Goal: Use online tool/utility: Utilize a website feature to perform a specific function

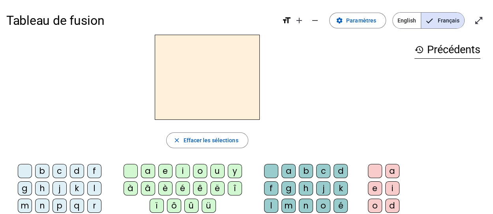
click at [96, 188] on div "l" at bounding box center [94, 189] width 14 height 14
click at [379, 190] on div "e" at bounding box center [375, 189] width 14 height 14
click at [165, 169] on div "e" at bounding box center [165, 171] width 14 height 14
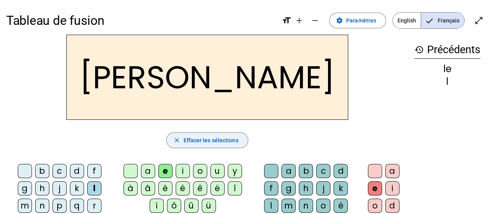
click at [179, 138] on mat-icon "close" at bounding box center [176, 140] width 7 height 7
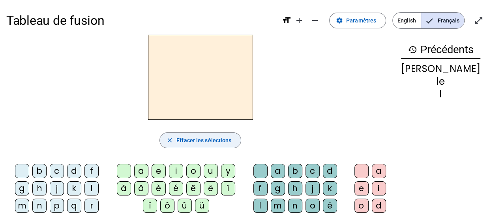
click at [95, 187] on div "l" at bounding box center [92, 189] width 14 height 14
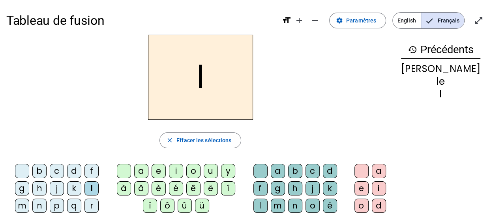
click at [166, 169] on div "e" at bounding box center [159, 171] width 14 height 14
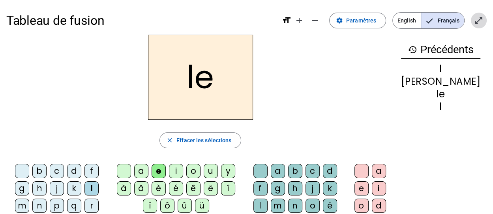
click at [478, 22] on mat-icon "open_in_full" at bounding box center [478, 20] width 9 height 9
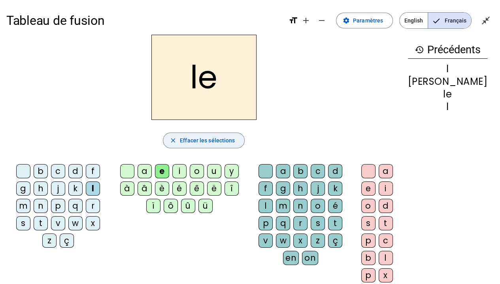
click at [177, 139] on mat-icon "close" at bounding box center [172, 140] width 7 height 7
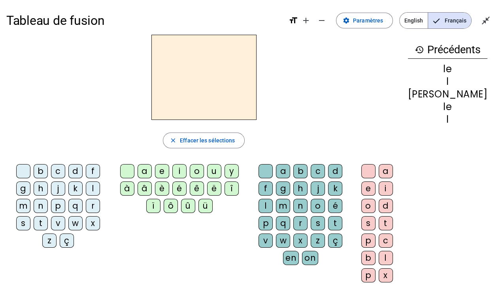
click at [86, 187] on div "l" at bounding box center [93, 189] width 14 height 14
click at [220, 171] on div "u" at bounding box center [214, 171] width 14 height 14
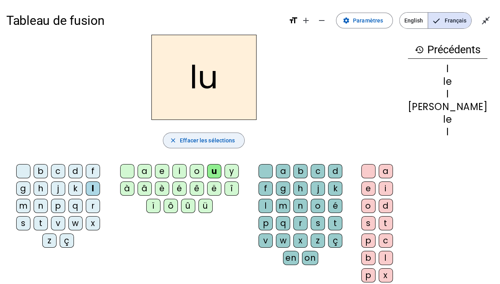
click at [195, 140] on span "Effacer les sélections" at bounding box center [207, 140] width 55 height 9
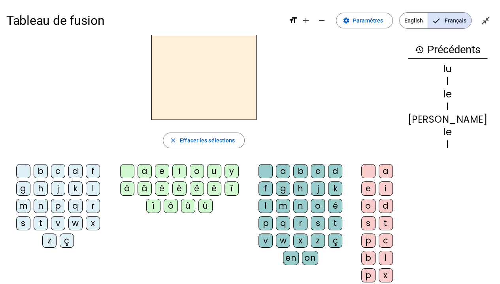
click at [48, 214] on div "t" at bounding box center [41, 223] width 14 height 14
click at [195, 203] on div "û" at bounding box center [188, 206] width 14 height 14
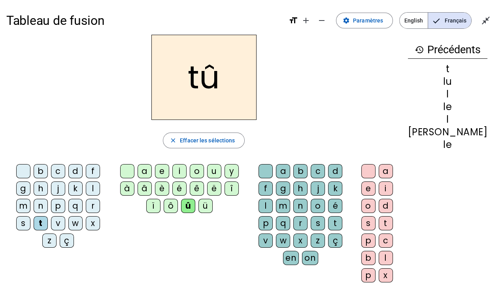
click at [235, 140] on span "Effacer les sélections" at bounding box center [207, 140] width 55 height 9
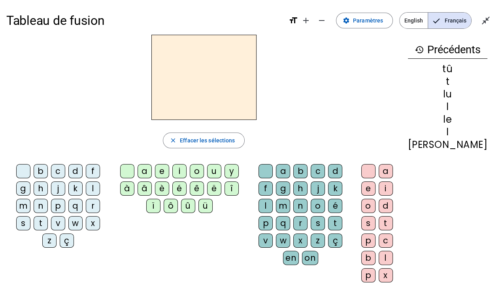
click at [48, 214] on div "t" at bounding box center [41, 223] width 14 height 14
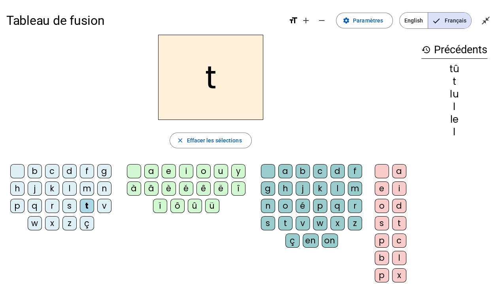
click at [219, 172] on div "u" at bounding box center [221, 171] width 14 height 14
click at [185, 140] on span "button" at bounding box center [210, 140] width 81 height 19
click at [68, 172] on div "d" at bounding box center [69, 171] width 14 height 14
click at [221, 173] on div "u" at bounding box center [221, 171] width 14 height 14
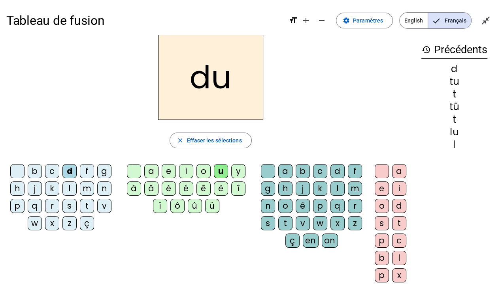
click at [224, 139] on span "Effacer les sélections" at bounding box center [213, 140] width 55 height 9
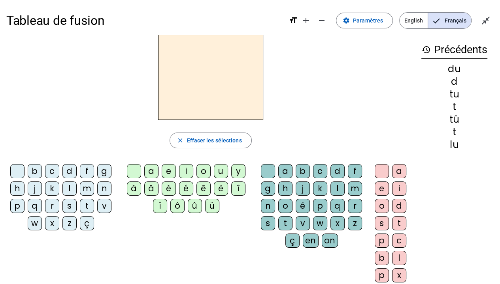
click at [36, 171] on div "b" at bounding box center [35, 171] width 14 height 14
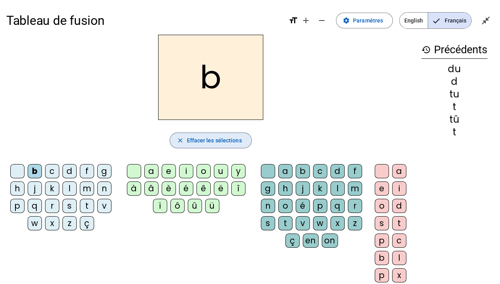
click at [225, 137] on span "Effacer les sélections" at bounding box center [213, 140] width 55 height 9
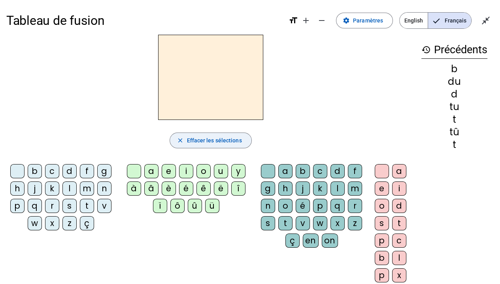
click at [72, 167] on div "d" at bounding box center [69, 171] width 14 height 14
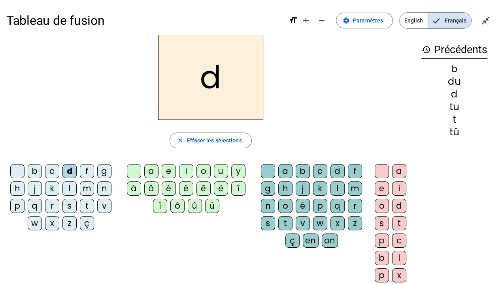
click at [203, 169] on div "o" at bounding box center [203, 171] width 14 height 14
click at [220, 138] on span "Effacer les sélections" at bounding box center [213, 140] width 55 height 9
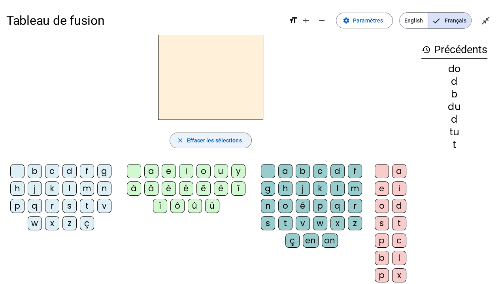
click at [71, 168] on div "d" at bounding box center [69, 171] width 14 height 14
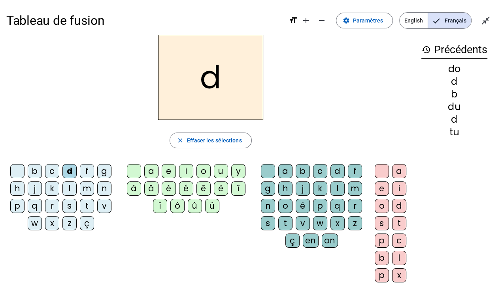
click at [211, 207] on div "ü" at bounding box center [212, 206] width 14 height 14
click at [220, 139] on span "Effacer les sélections" at bounding box center [213, 140] width 55 height 9
click at [70, 171] on div "d" at bounding box center [69, 171] width 14 height 14
click at [220, 171] on div "u" at bounding box center [221, 171] width 14 height 14
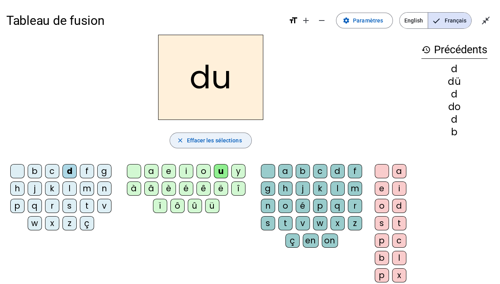
click at [235, 139] on span "Effacer les sélections" at bounding box center [213, 140] width 55 height 9
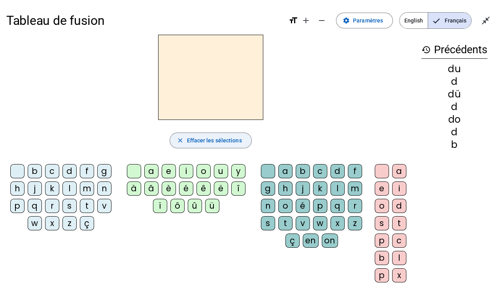
click at [71, 169] on div "d" at bounding box center [69, 171] width 14 height 14
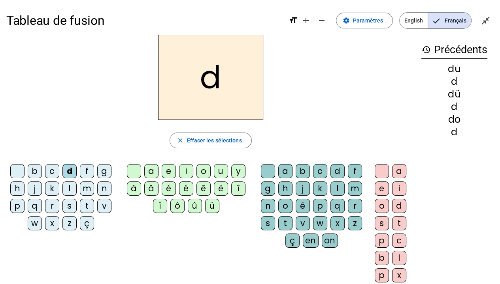
click at [169, 171] on div "e" at bounding box center [169, 171] width 14 height 14
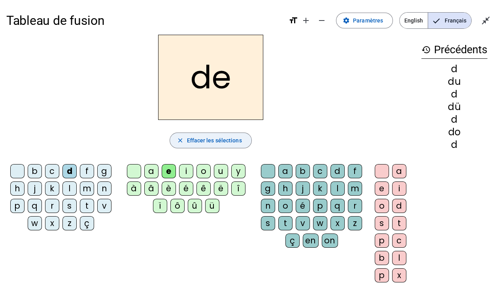
click at [223, 137] on span "Effacer les sélections" at bounding box center [213, 140] width 55 height 9
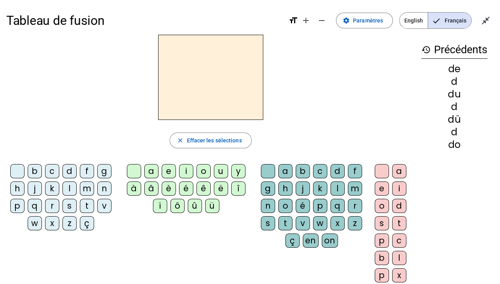
click at [82, 171] on div "f" at bounding box center [87, 171] width 14 height 14
click at [211, 135] on span "button" at bounding box center [210, 140] width 81 height 19
click at [88, 203] on div "t" at bounding box center [87, 206] width 14 height 14
click at [167, 172] on div "e" at bounding box center [169, 171] width 14 height 14
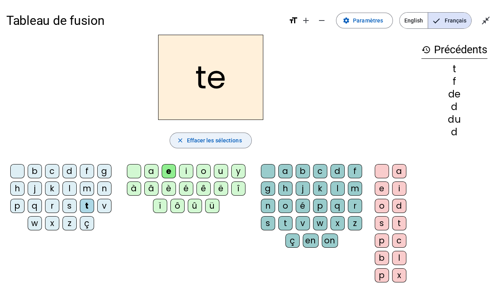
click at [231, 136] on span "Effacer les sélections" at bounding box center [213, 140] width 55 height 9
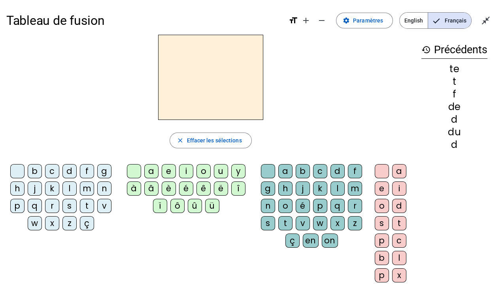
click at [90, 209] on div "t" at bounding box center [87, 206] width 14 height 14
click at [155, 173] on div "a" at bounding box center [151, 171] width 14 height 14
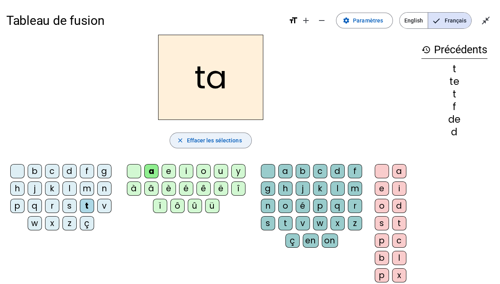
click at [213, 138] on span "Effacer les sélections" at bounding box center [213, 140] width 55 height 9
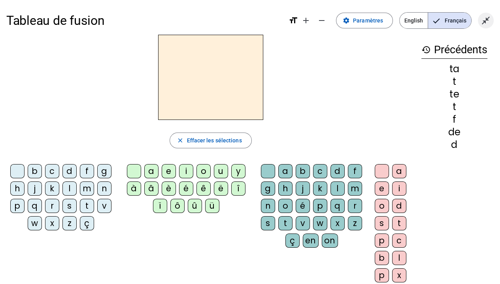
click at [482, 19] on mat-icon "close_fullscreen" at bounding box center [485, 20] width 9 height 9
